Goal: Information Seeking & Learning: Check status

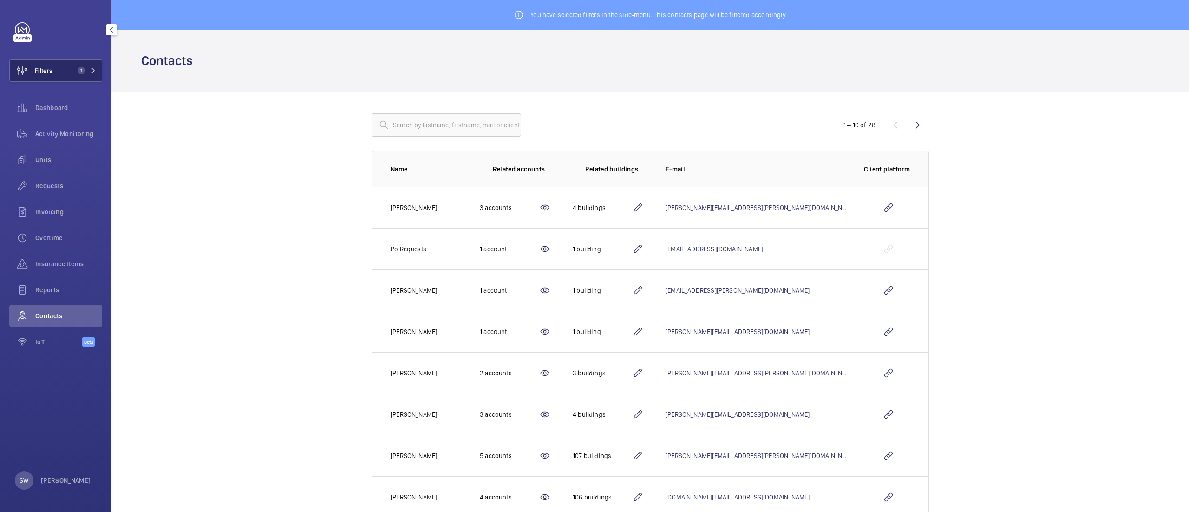
click at [69, 72] on button "Filters 1" at bounding box center [55, 70] width 93 height 22
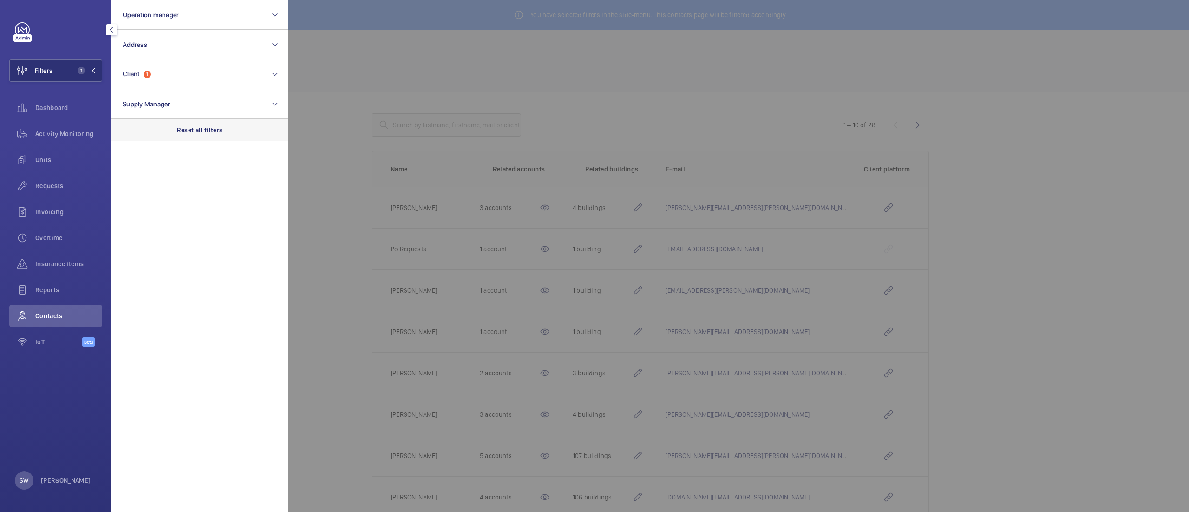
click at [194, 121] on div "Reset all filters" at bounding box center [199, 130] width 176 height 22
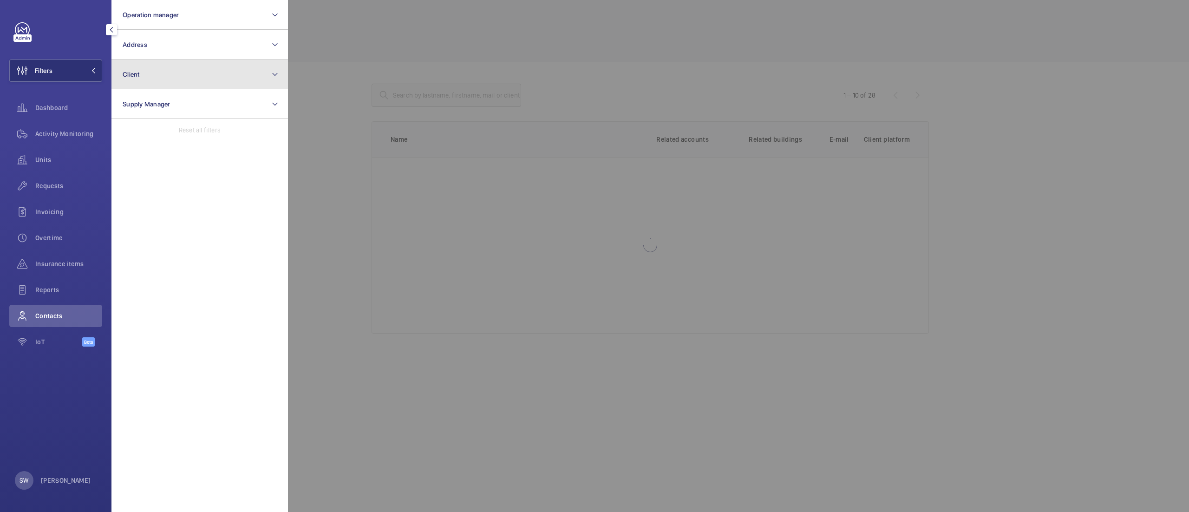
drag, startPoint x: 164, startPoint y: 63, endPoint x: 175, endPoint y: 82, distance: 21.6
click at [165, 65] on button "Client" at bounding box center [199, 74] width 176 height 30
type input "uclh"
click at [158, 144] on label "CBRE GWS UCLH" at bounding box center [193, 134] width 162 height 22
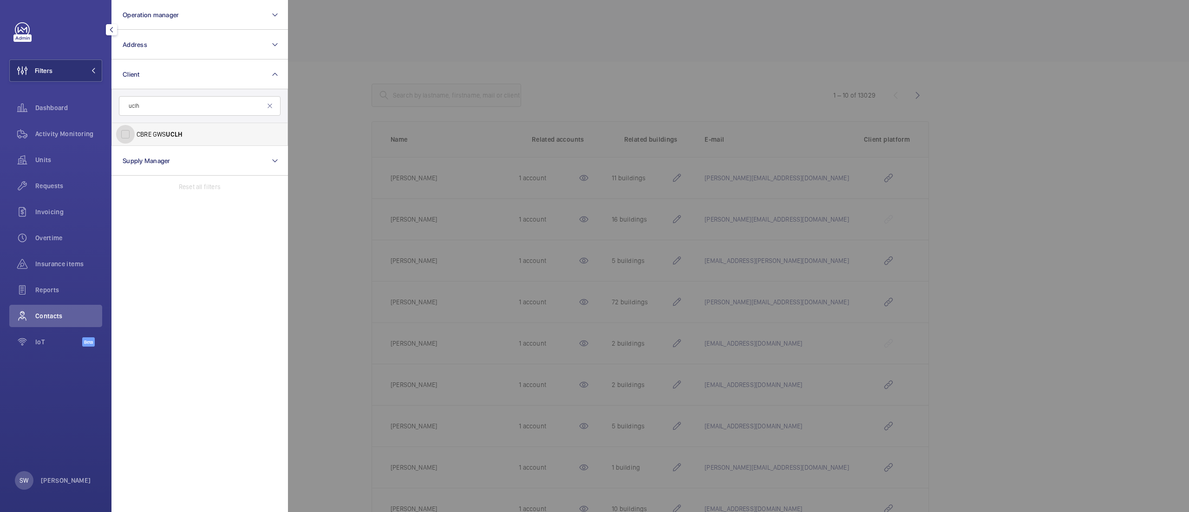
click at [135, 144] on input "CBRE GWS UCLH" at bounding box center [125, 134] width 19 height 19
checkbox input "true"
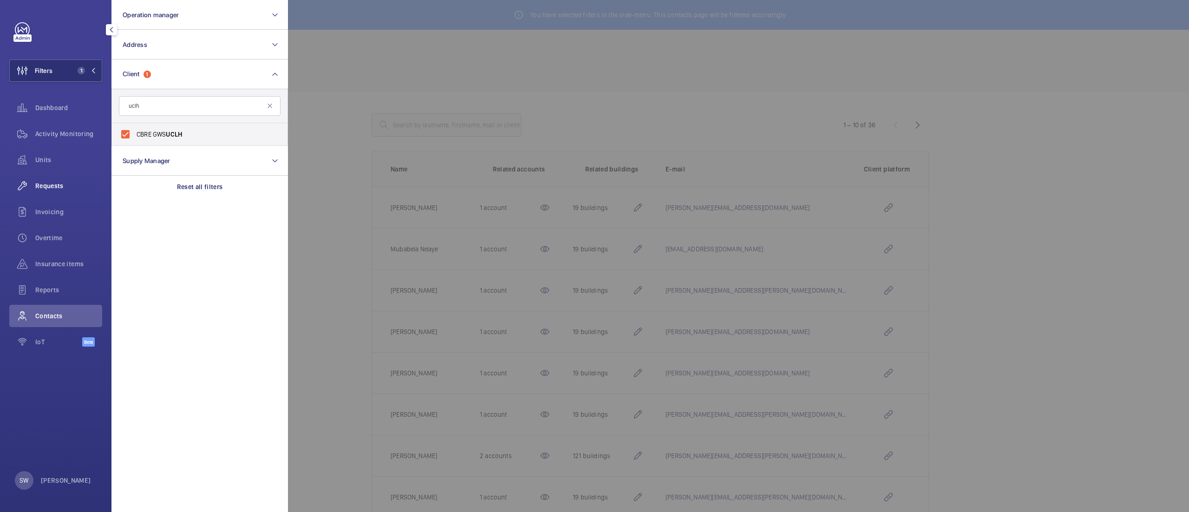
click at [51, 183] on span "Requests" at bounding box center [68, 185] width 67 height 9
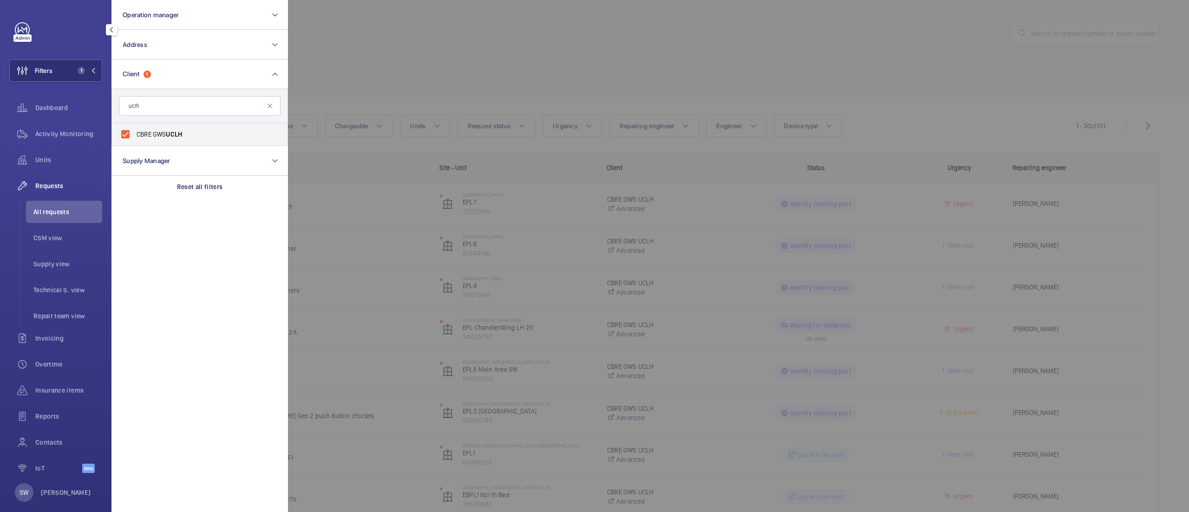
click at [630, 62] on div at bounding box center [882, 256] width 1189 height 512
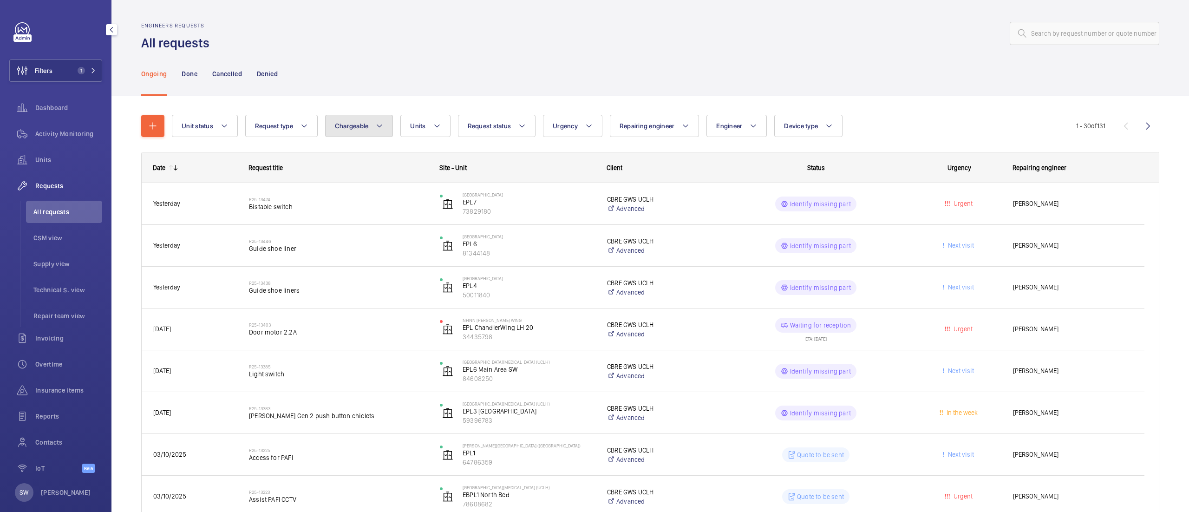
click at [360, 127] on span "Chargeable" at bounding box center [352, 125] width 34 height 7
click at [433, 120] on button "Units" at bounding box center [425, 126] width 50 height 22
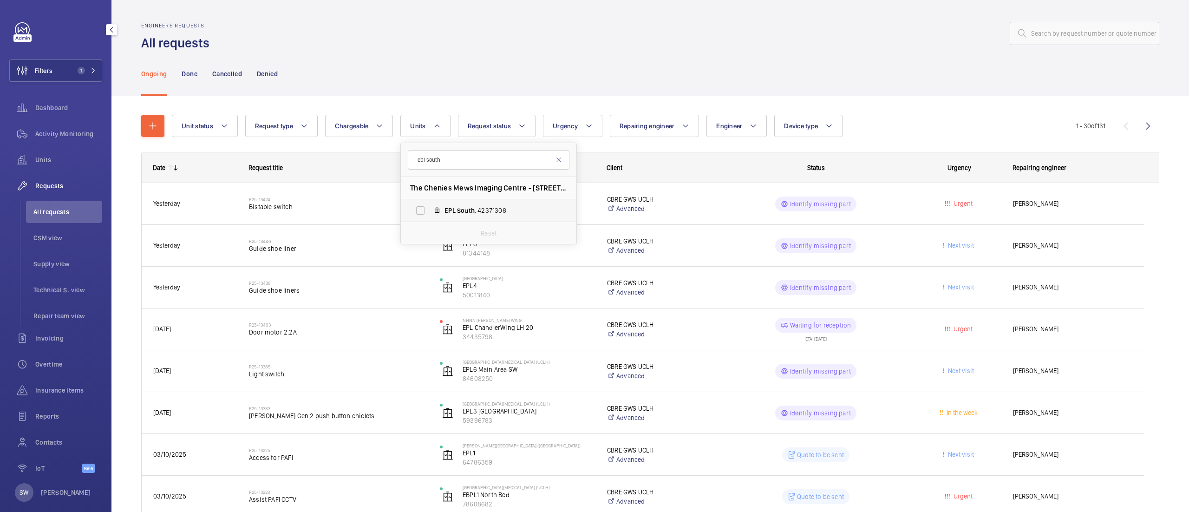
type input "epl south"
click at [467, 207] on span "South" at bounding box center [466, 210] width 18 height 7
click at [430, 206] on input "EPL South , 42371308" at bounding box center [420, 210] width 19 height 19
checkbox input "true"
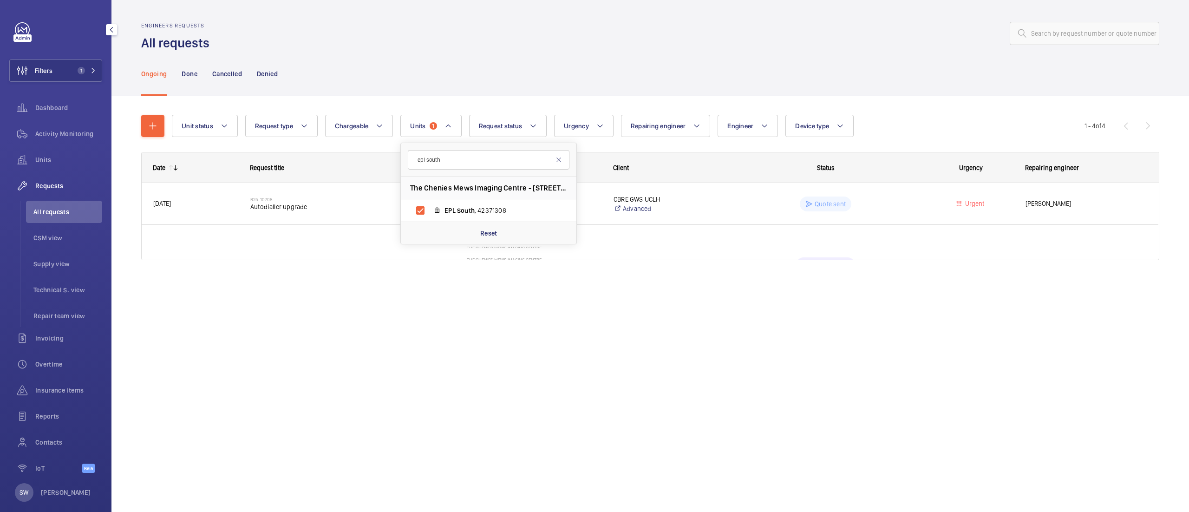
click at [630, 29] on div at bounding box center [687, 33] width 944 height 22
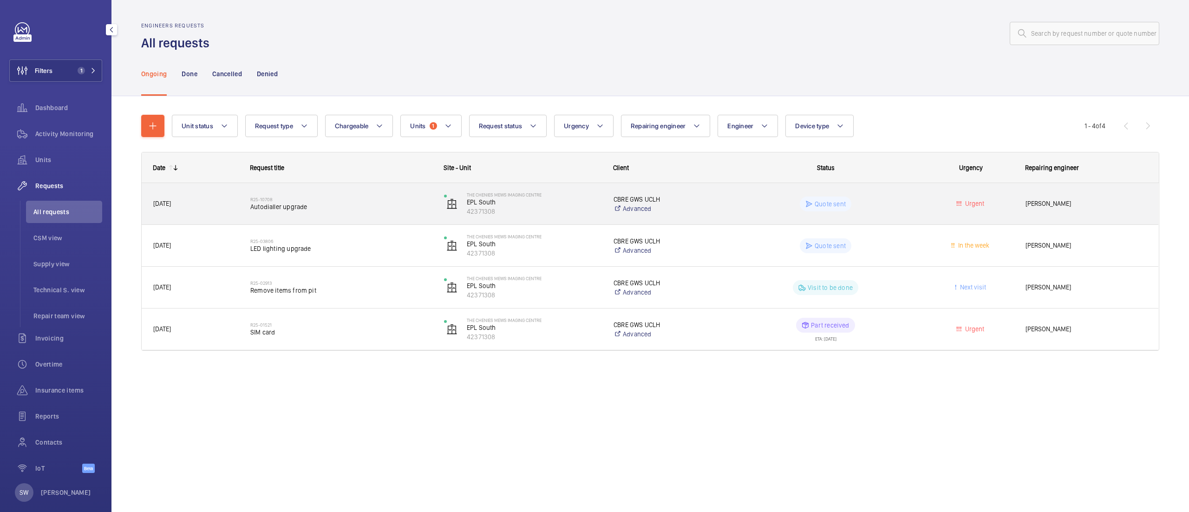
click at [307, 198] on h2 "R25-10708" at bounding box center [341, 199] width 182 height 6
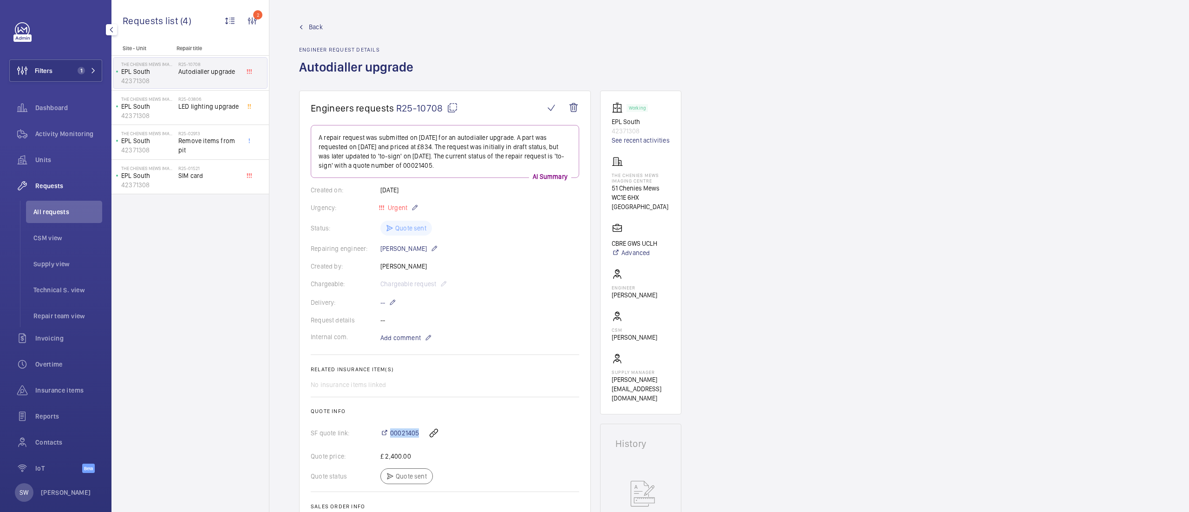
drag, startPoint x: 424, startPoint y: 417, endPoint x: 385, endPoint y: 418, distance: 39.0
click at [385, 418] on wm-front-card-body "A repair request was submitted on [DATE] for an autodialler upgrade. A part was…" at bounding box center [445, 328] width 268 height 407
copy div "00021405"
click at [65, 74] on button "Filters 1" at bounding box center [55, 70] width 93 height 22
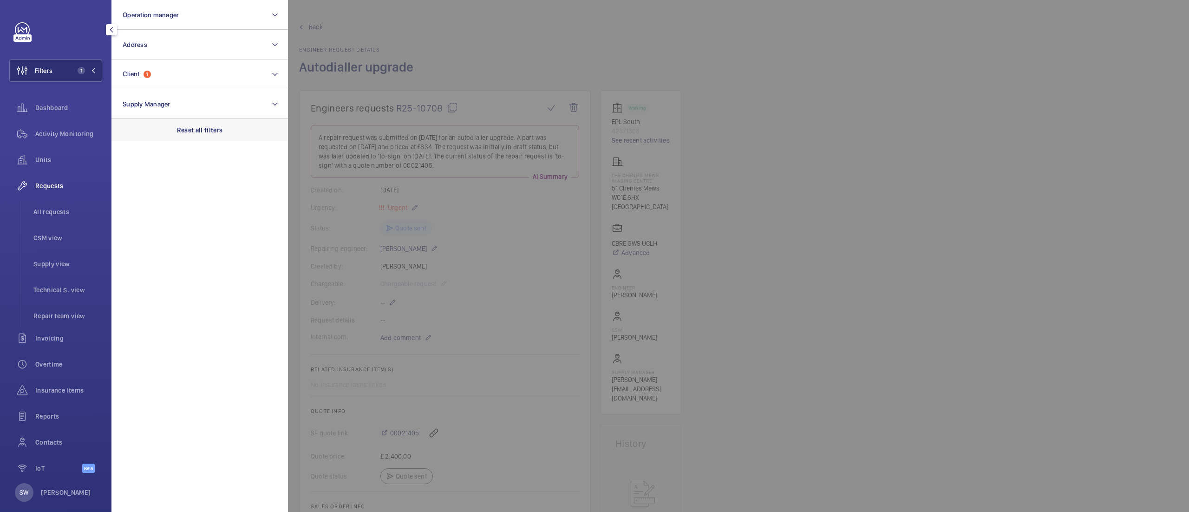
click at [211, 124] on div "Reset all filters" at bounding box center [199, 130] width 176 height 22
click at [178, 79] on button "Client" at bounding box center [199, 74] width 176 height 30
type input "charing cross"
click at [191, 142] on label "CBRE GWS- [GEOGRAPHIC_DATA] ( [GEOGRAPHIC_DATA] )" at bounding box center [193, 134] width 162 height 22
click at [135, 142] on input "CBRE GWS- [GEOGRAPHIC_DATA] ( [GEOGRAPHIC_DATA] )" at bounding box center [125, 134] width 19 height 19
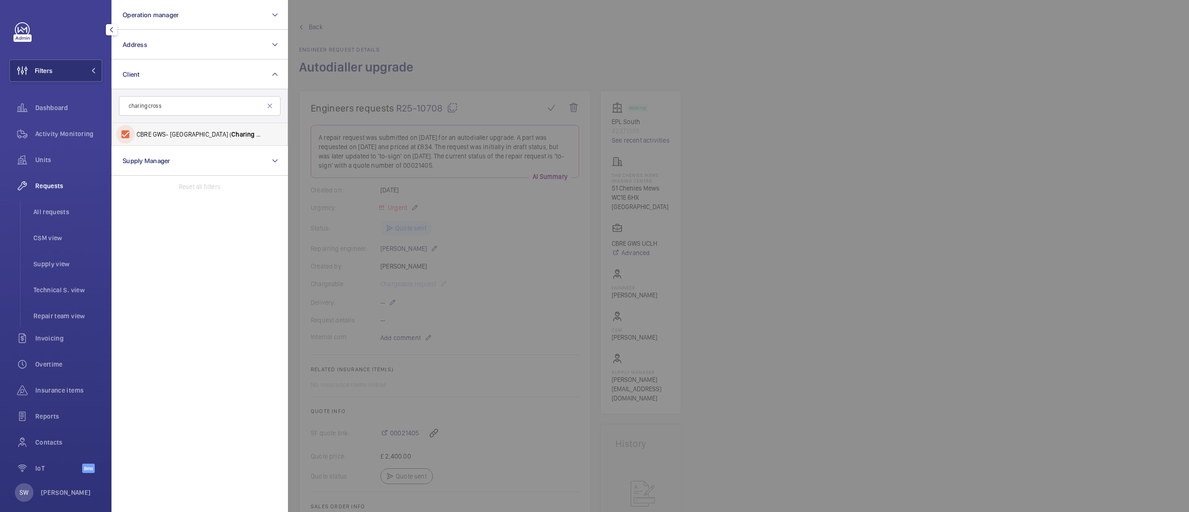
checkbox input "true"
click at [54, 212] on span "All requests" at bounding box center [67, 211] width 69 height 9
click at [538, 79] on div at bounding box center [882, 256] width 1189 height 512
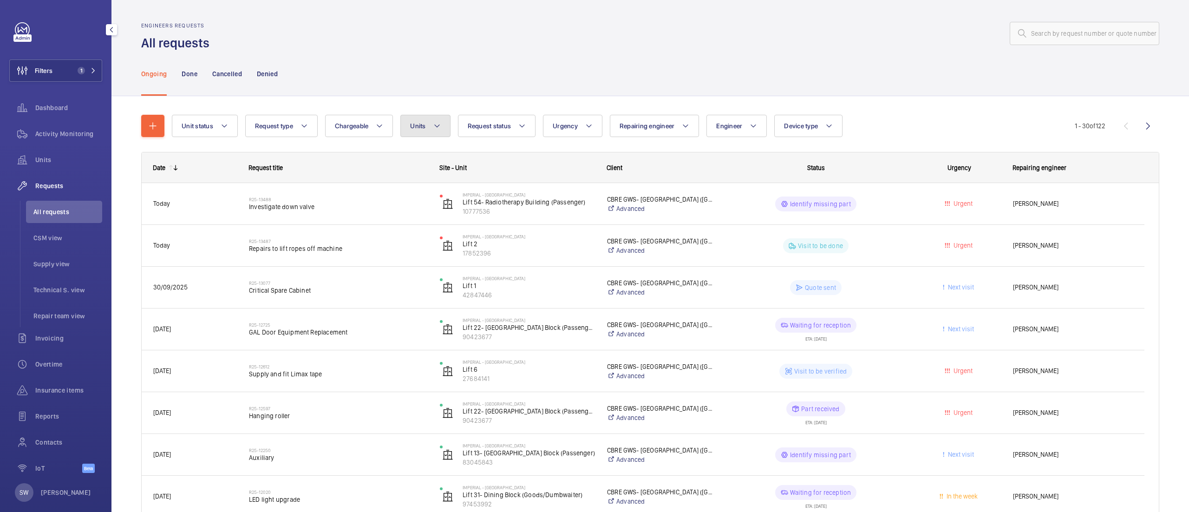
click at [446, 129] on button "Units" at bounding box center [425, 126] width 50 height 22
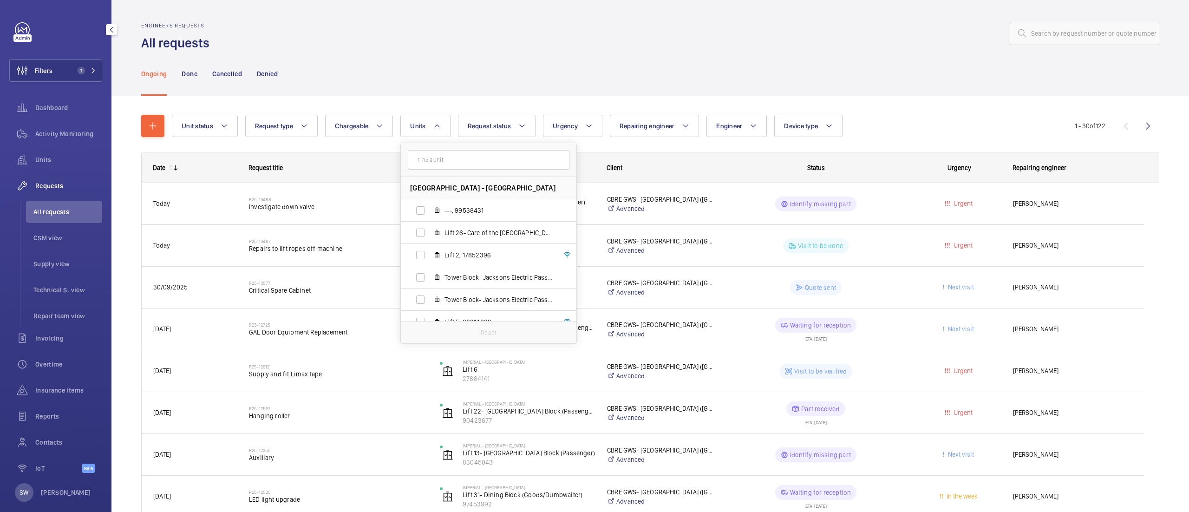
click at [461, 164] on input "text" at bounding box center [489, 160] width 162 height 20
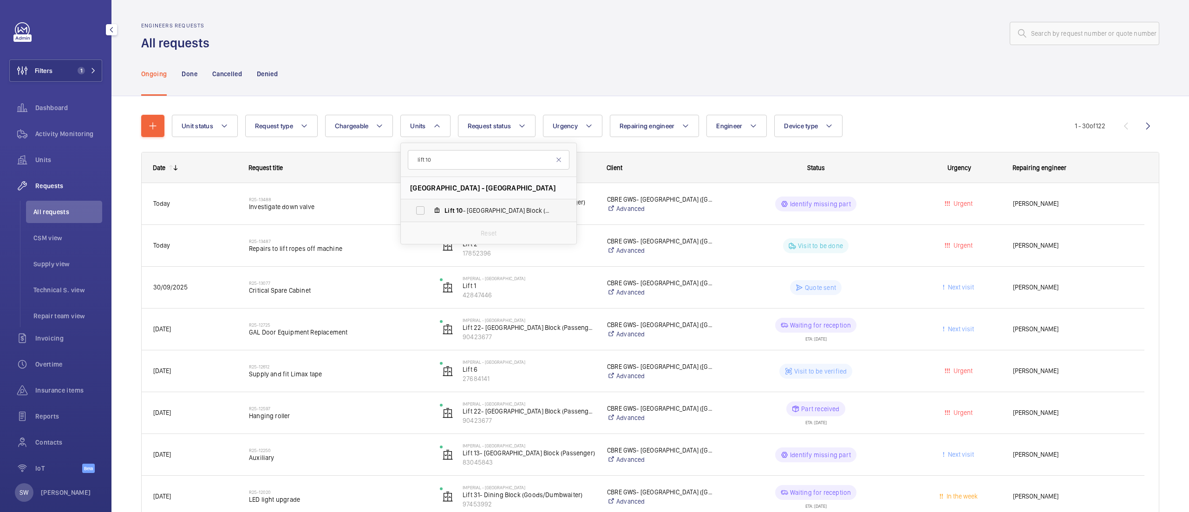
type input "lift 10"
click at [478, 209] on span "Lift 10 - Tower & Laboratory Block (Passenger), 98744719" at bounding box center [498, 210] width 108 height 9
click at [430, 209] on input "Lift 10 - Tower & Laboratory Block (Passenger), 98744719" at bounding box center [420, 210] width 19 height 19
checkbox input "true"
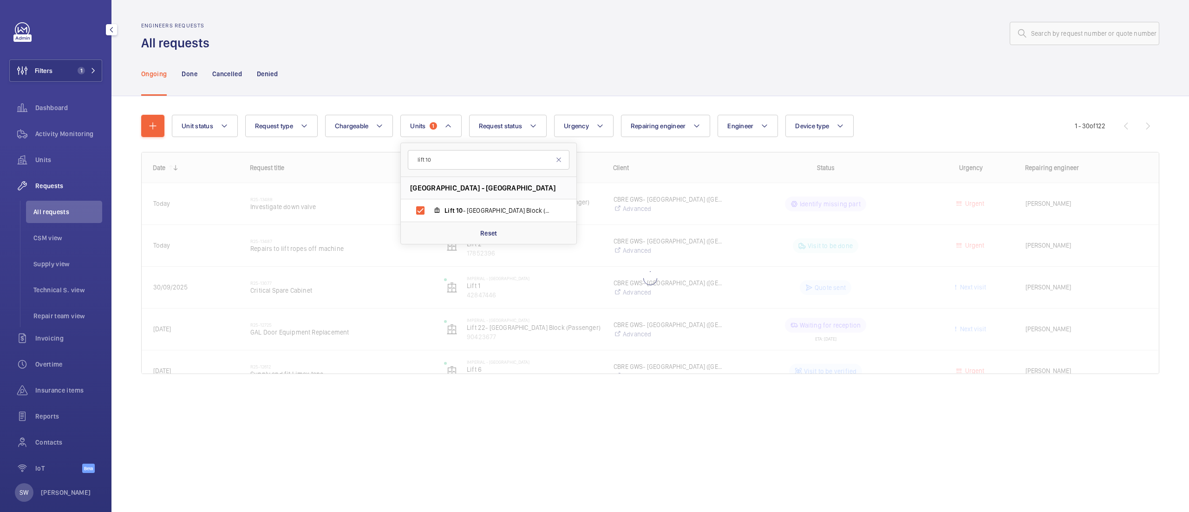
click at [602, 51] on div "Engineers requests All requests" at bounding box center [650, 36] width 1018 height 29
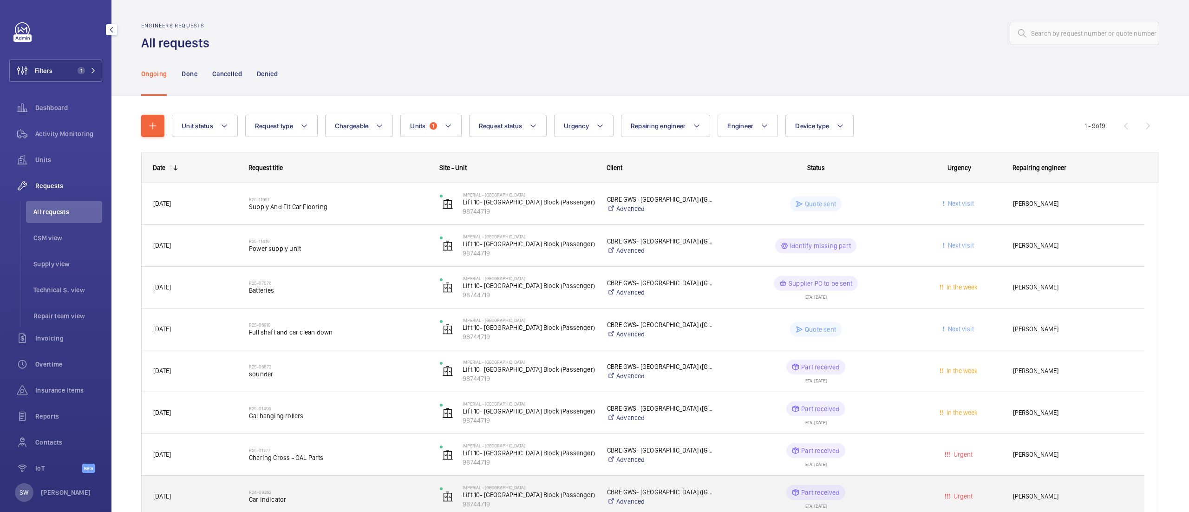
click at [333, 488] on div "R24-08262 Car indicator" at bounding box center [338, 496] width 179 height 27
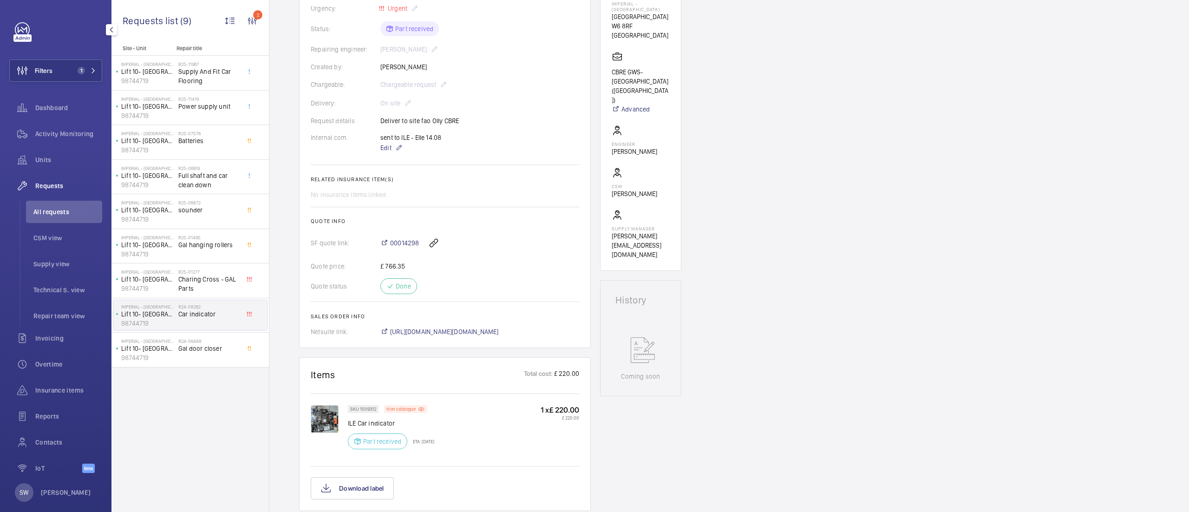
scroll to position [216, 0]
